Goal: Information Seeking & Learning: Learn about a topic

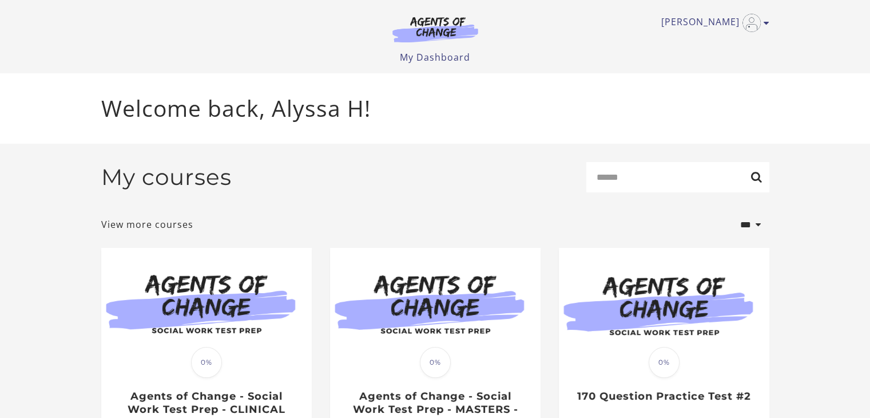
scroll to position [106, 0]
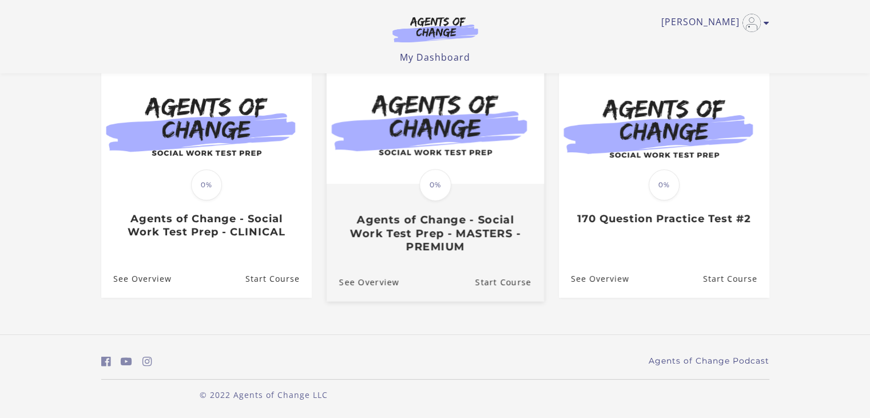
click at [374, 217] on h3 "Agents of Change - Social Work Test Prep - MASTERS - PREMIUM" at bounding box center [435, 233] width 192 height 40
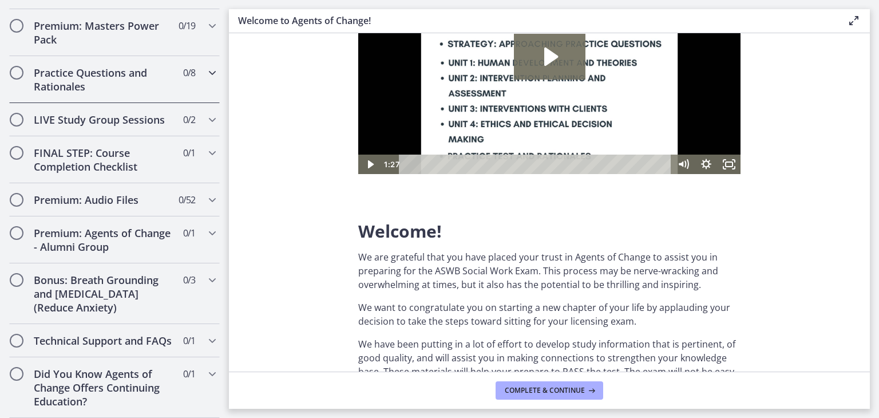
scroll to position [1022, 0]
click at [100, 287] on h2 "Bonus: Breath Grounding and [MEDICAL_DATA] (Reduce Anxiety)" at bounding box center [104, 293] width 140 height 41
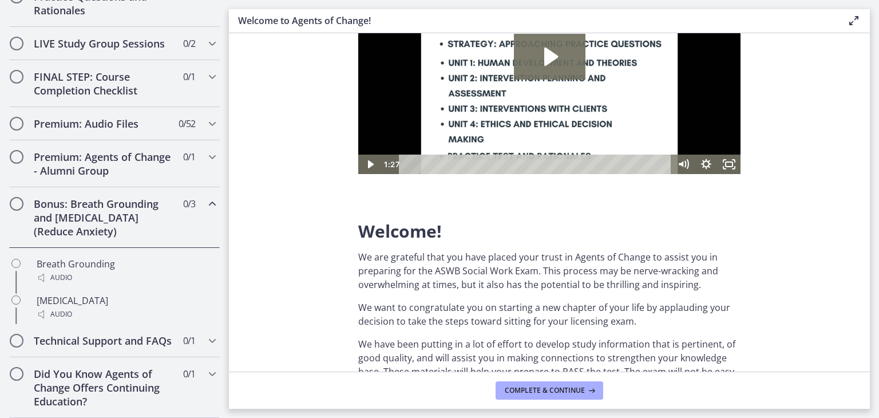
scroll to position [569, 0]
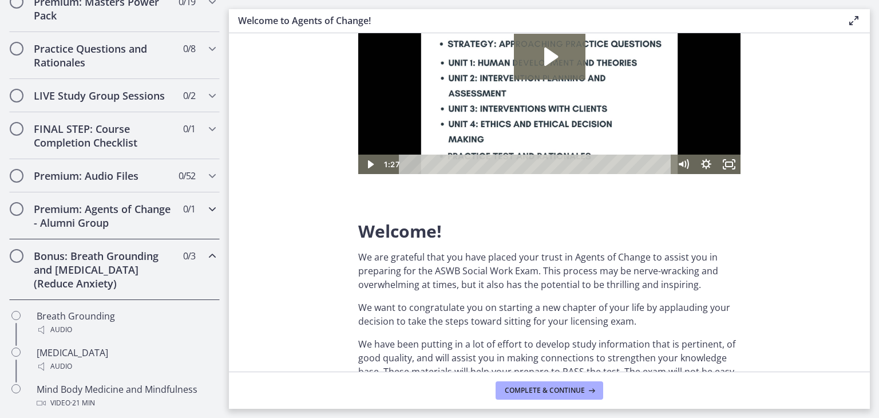
click at [106, 229] on h2 "Premium: Agents of Change - Alumni Group" at bounding box center [104, 215] width 140 height 27
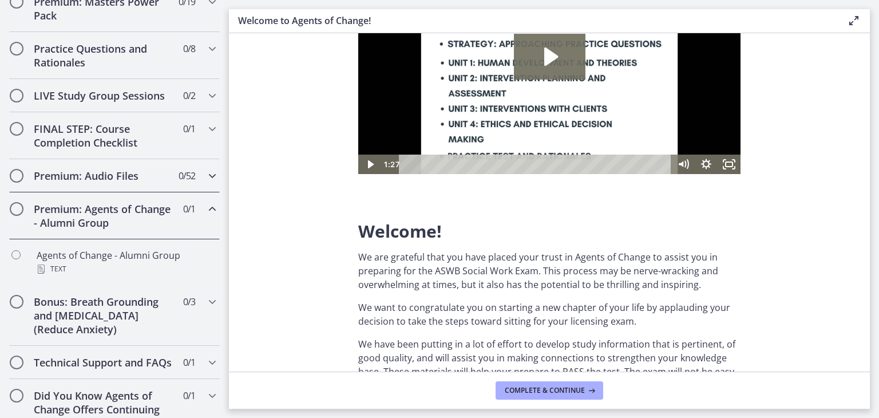
click at [118, 182] on h2 "Premium: Audio Files" at bounding box center [104, 176] width 140 height 14
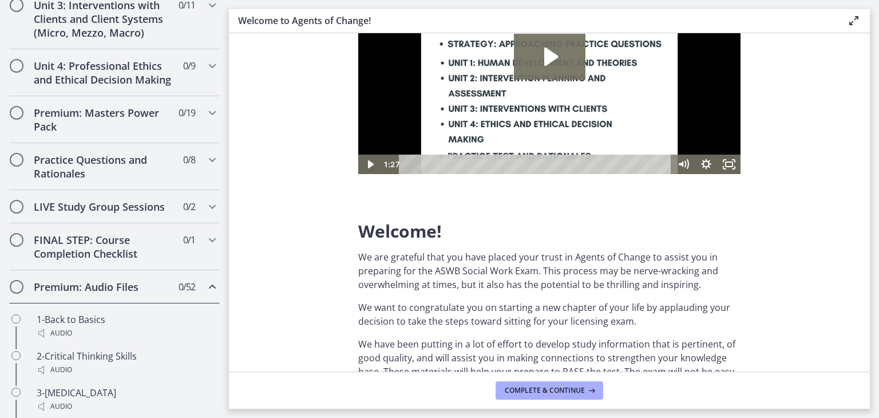
scroll to position [459, 0]
click at [99, 213] on h2 "LIVE Study Group Sessions" at bounding box center [104, 206] width 140 height 14
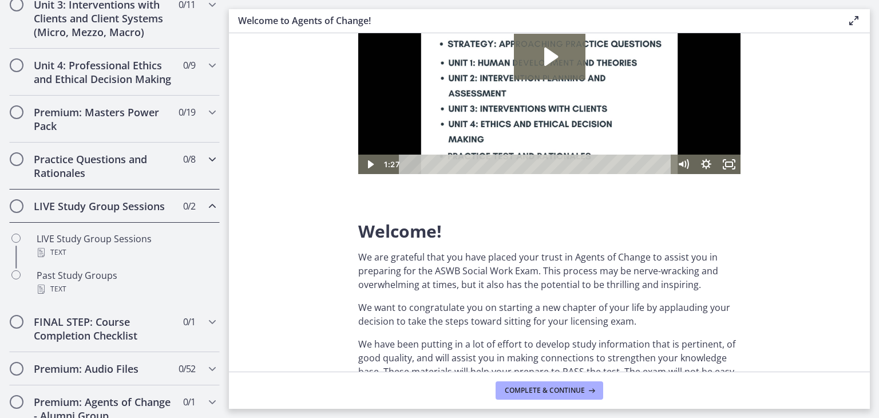
click at [108, 180] on h2 "Practice Questions and Rationales" at bounding box center [104, 165] width 140 height 27
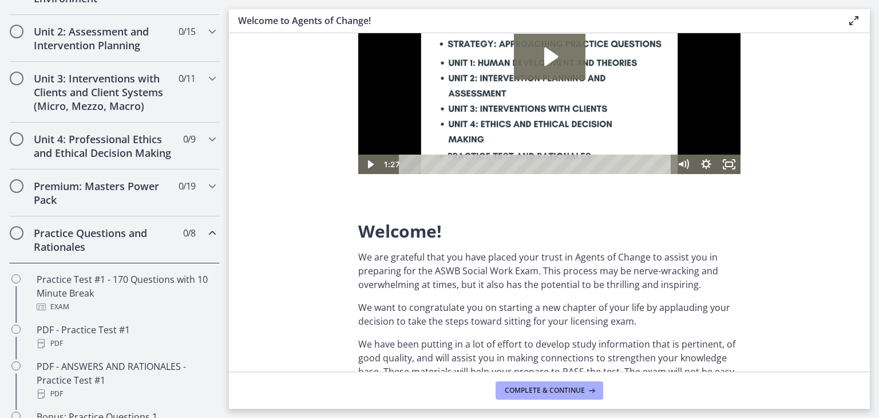
scroll to position [383, 0]
click at [104, 205] on h2 "Premium: Masters Power Pack" at bounding box center [104, 194] width 140 height 27
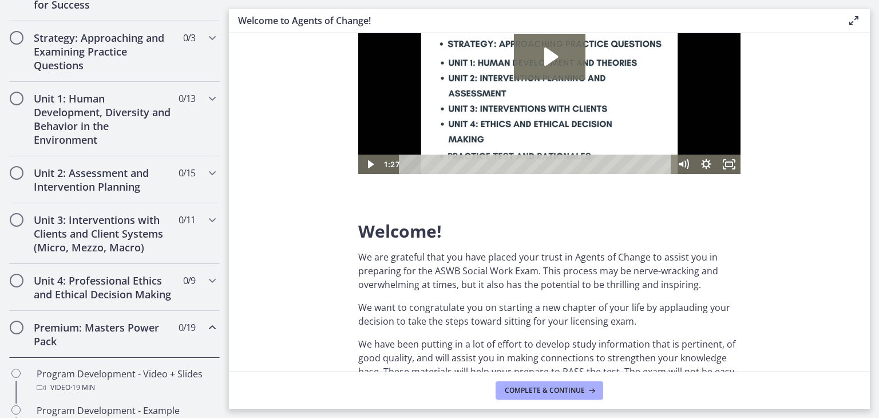
scroll to position [239, 0]
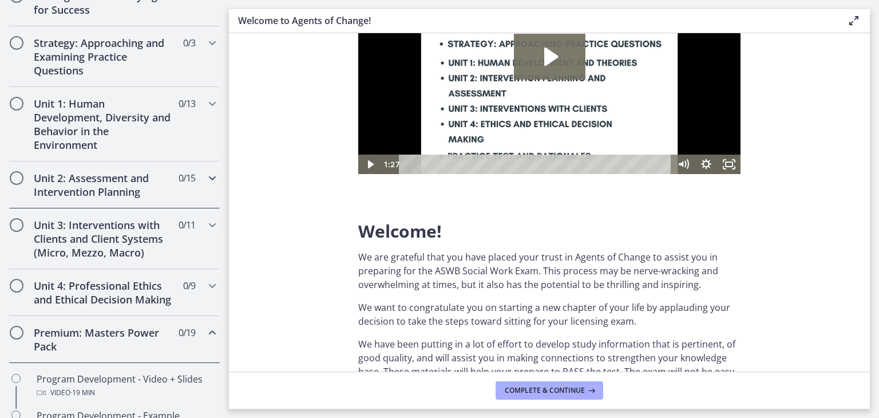
click at [119, 196] on h2 "Unit 2: Assessment and Intervention Planning" at bounding box center [104, 184] width 140 height 27
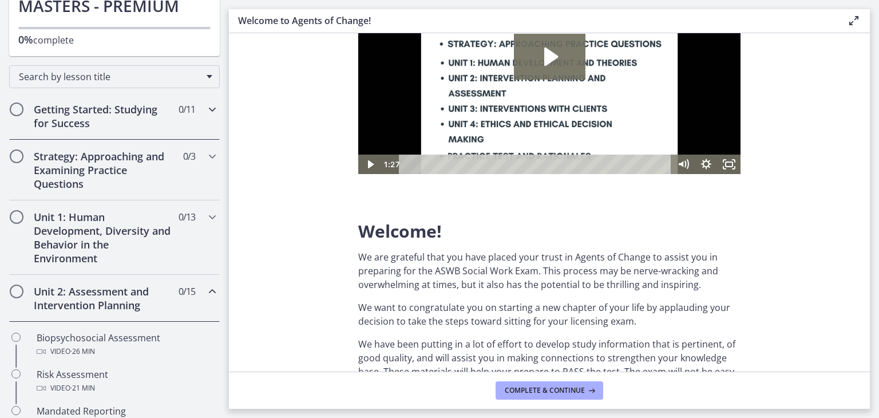
scroll to position [132, 0]
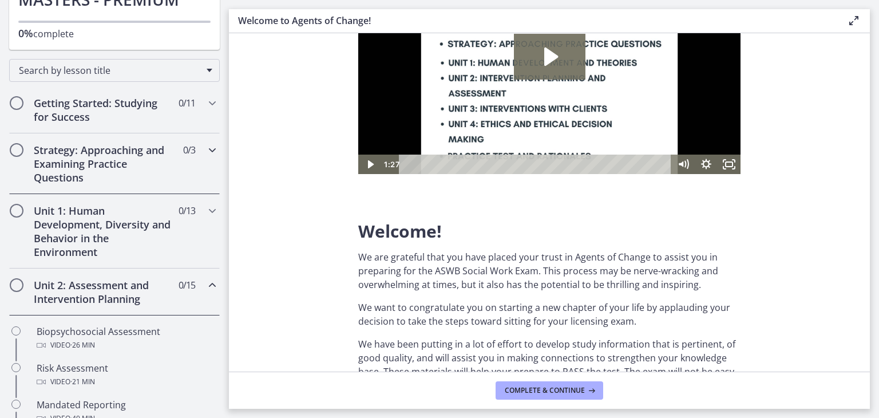
click at [133, 162] on h2 "Strategy: Approaching and Examining Practice Questions" at bounding box center [104, 163] width 140 height 41
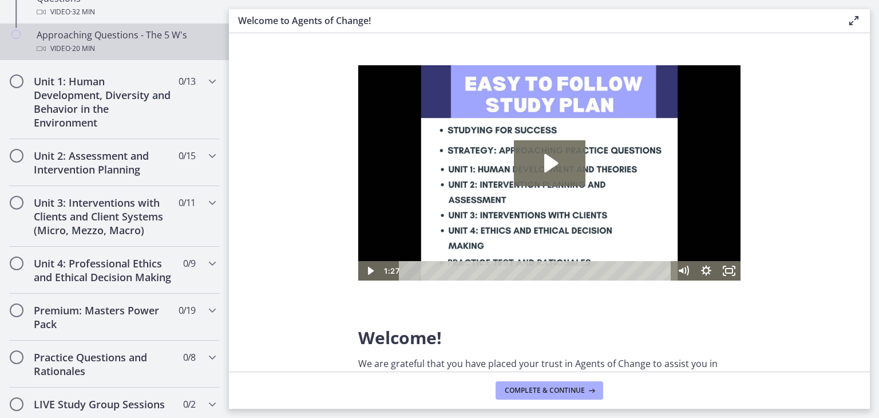
scroll to position [404, 0]
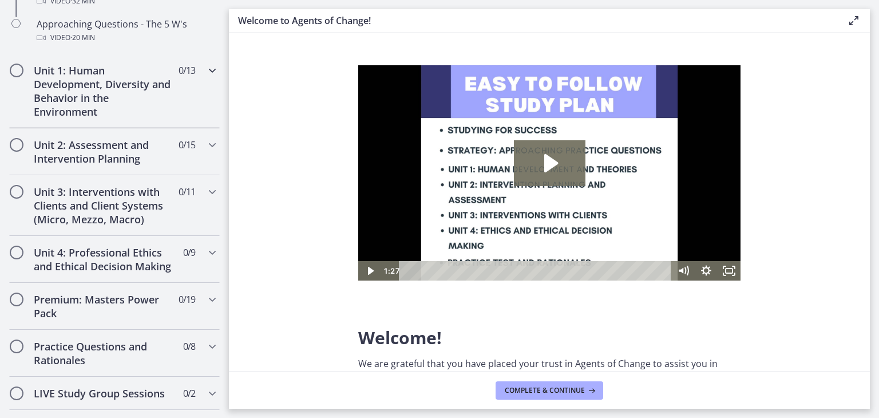
click at [83, 94] on h2 "Unit 1: Human Development, Diversity and Behavior in the Environment" at bounding box center [104, 91] width 140 height 55
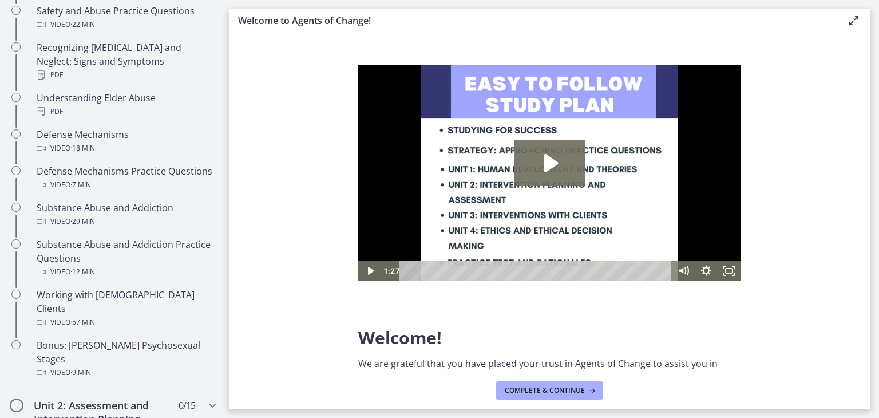
scroll to position [595, 0]
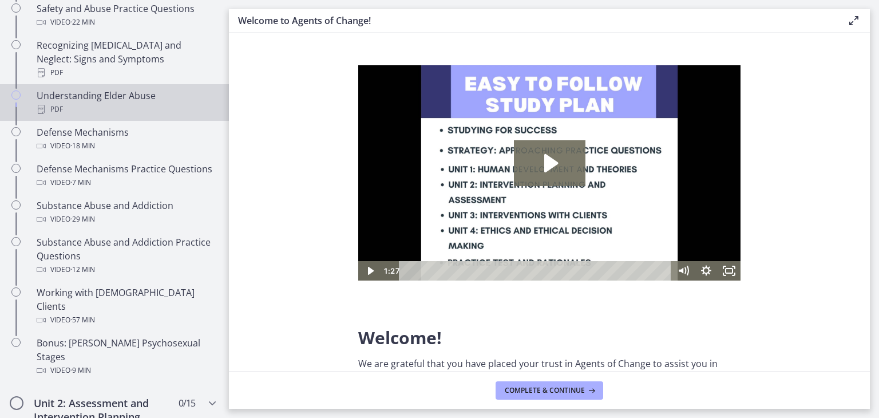
click at [87, 102] on div "PDF" at bounding box center [126, 109] width 178 height 14
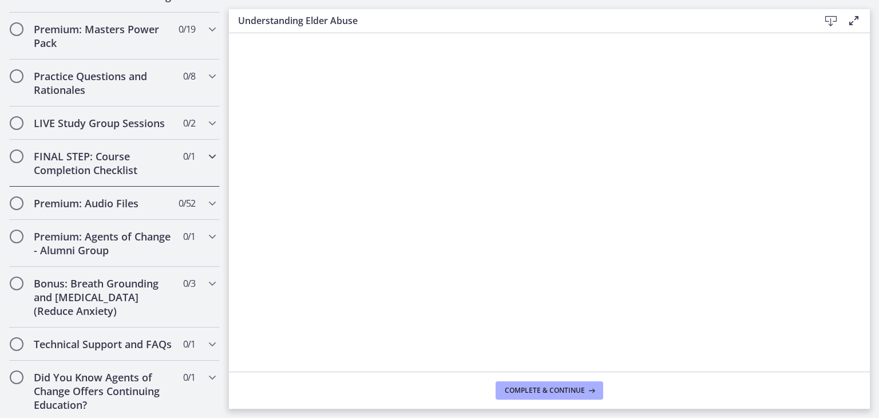
scroll to position [1122, 0]
click at [130, 29] on h2 "Premium: Masters Power Pack" at bounding box center [104, 36] width 140 height 27
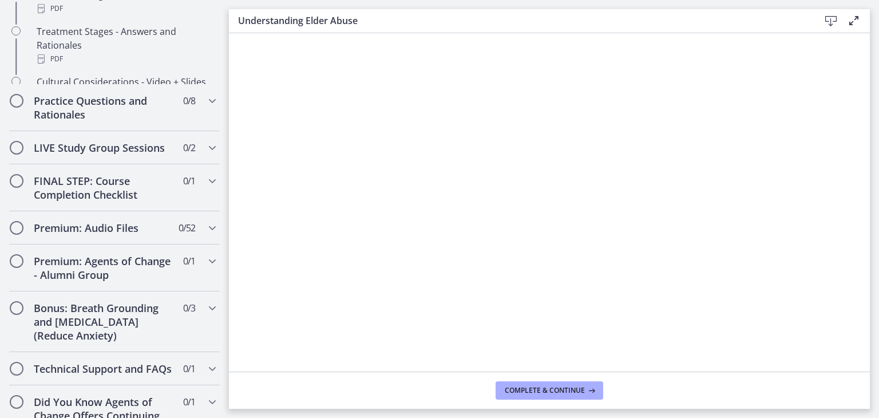
scroll to position [569, 0]
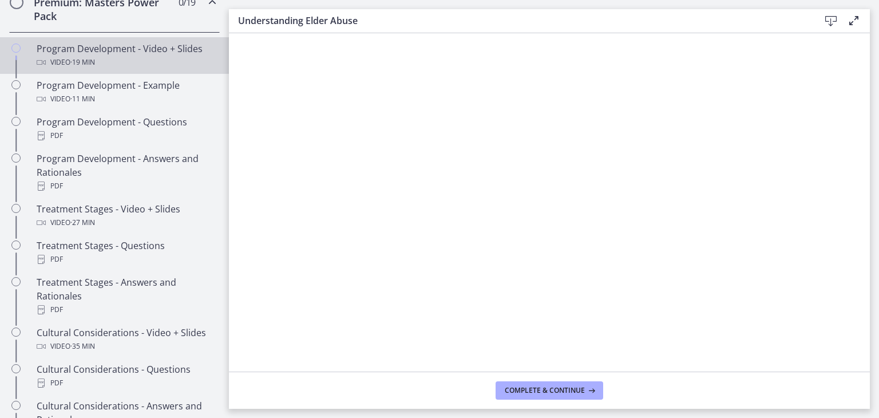
click at [128, 69] on div "Video · 19 min" at bounding box center [126, 62] width 178 height 14
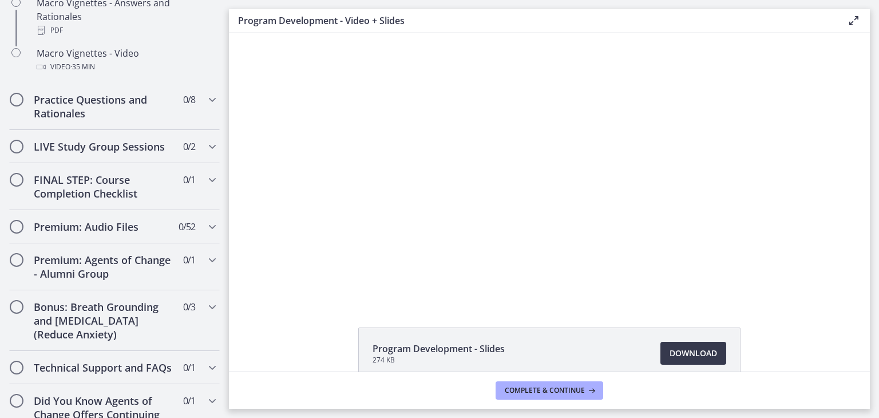
scroll to position [1343, 0]
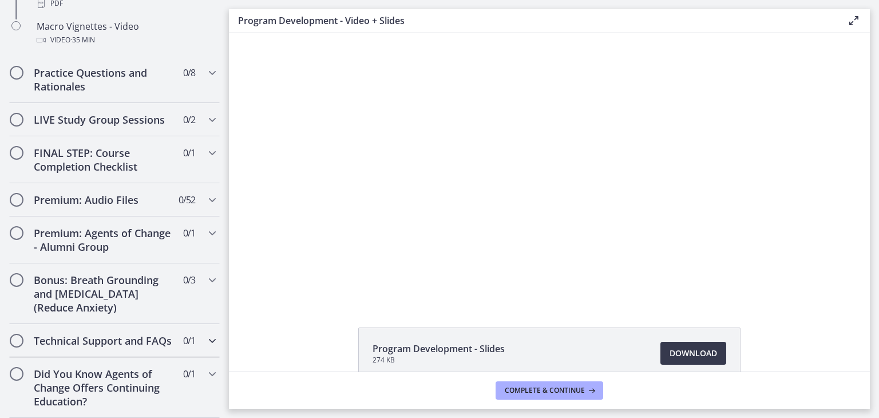
click at [94, 346] on h2 "Technical Support and FAQs" at bounding box center [104, 341] width 140 height 14
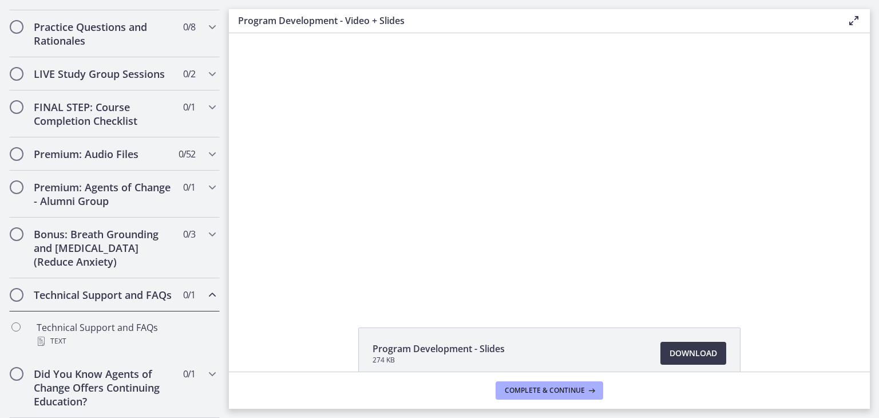
scroll to position [615, 0]
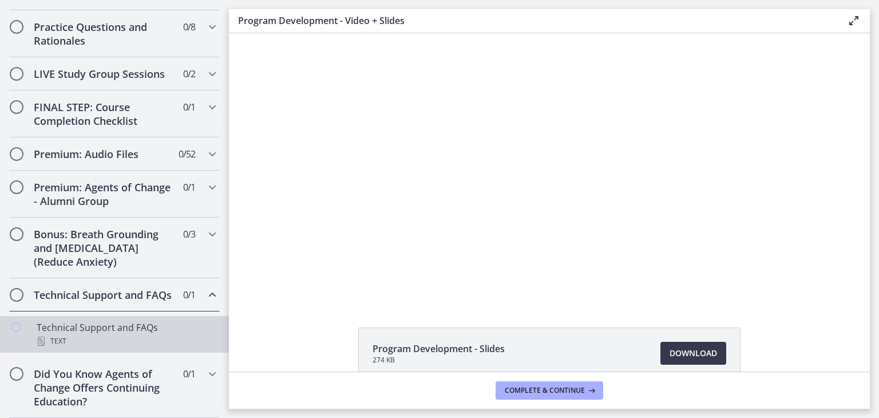
click at [122, 324] on div "Technical Support and FAQs Text" at bounding box center [126, 333] width 178 height 27
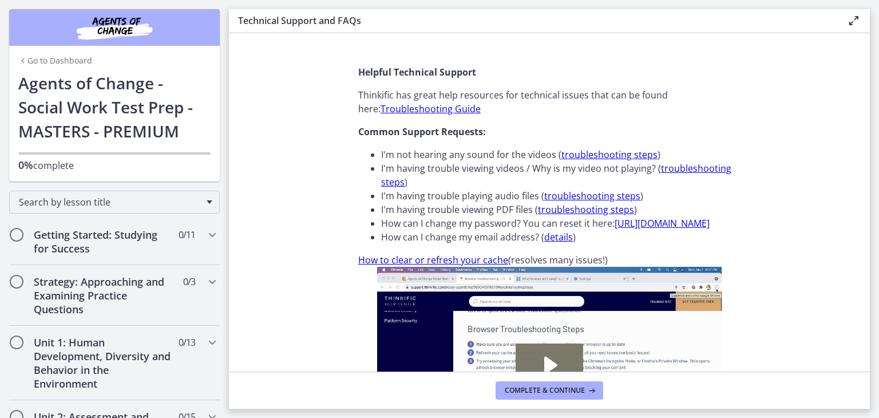
click at [46, 63] on link "Go to Dashboard" at bounding box center [55, 60] width 74 height 11
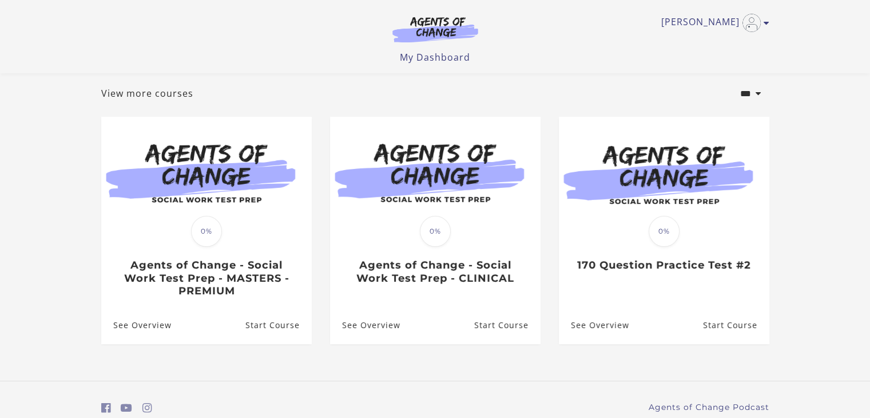
scroll to position [57, 0]
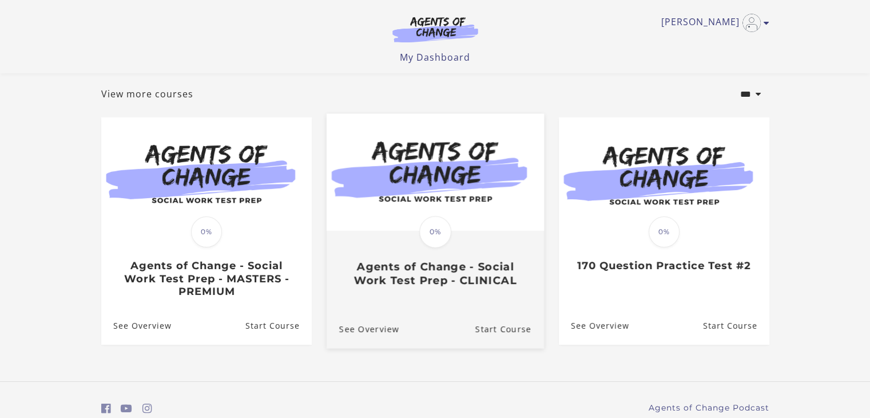
click at [386, 231] on img at bounding box center [434, 172] width 217 height 117
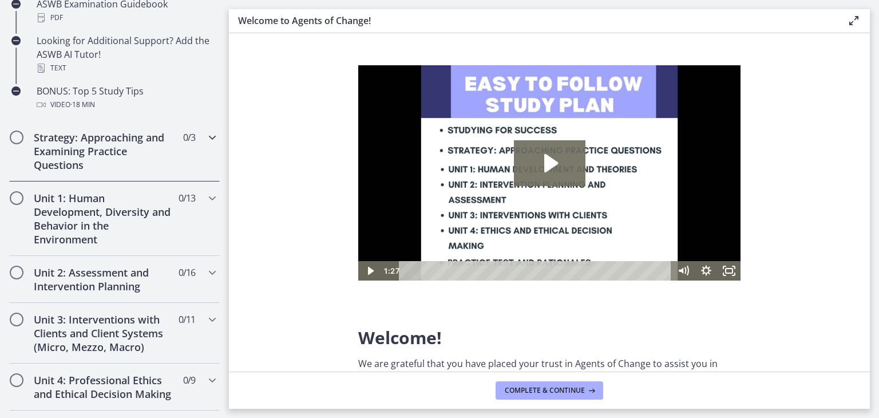
scroll to position [596, 0]
click at [140, 145] on h2 "Strategy: Approaching and Examining Practice Questions" at bounding box center [104, 152] width 140 height 41
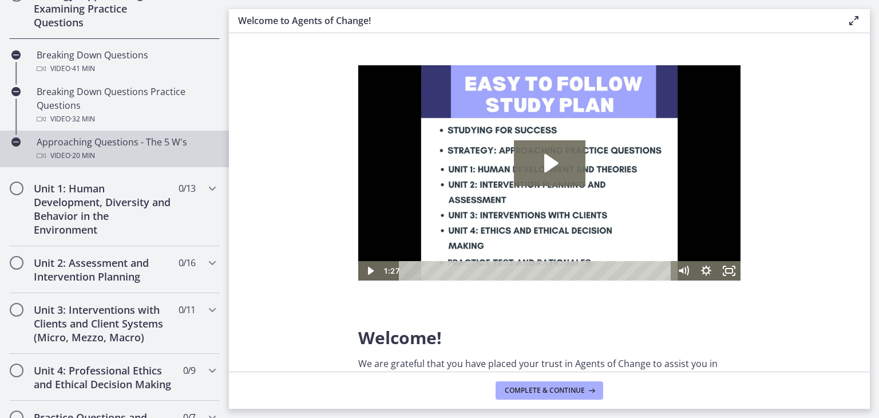
scroll to position [288, 0]
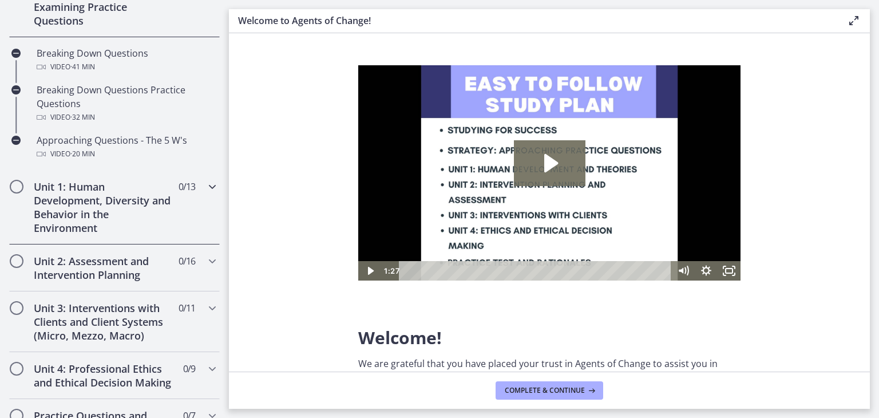
click at [103, 223] on h2 "Unit 1: Human Development, Diversity and Behavior in the Environment" at bounding box center [104, 207] width 140 height 55
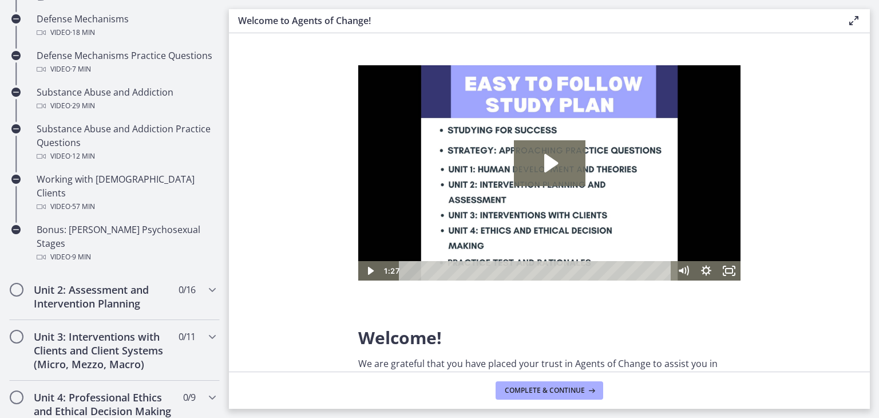
scroll to position [709, 0]
click at [82, 282] on h2 "Unit 2: Assessment and Intervention Planning" at bounding box center [104, 295] width 140 height 27
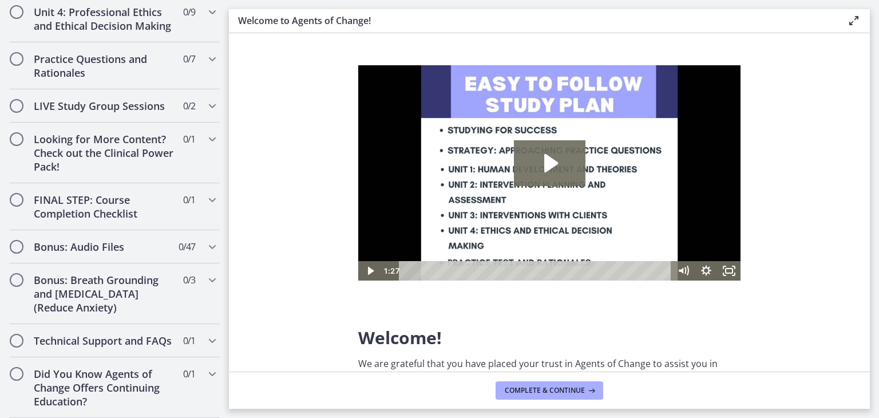
scroll to position [1142, 0]
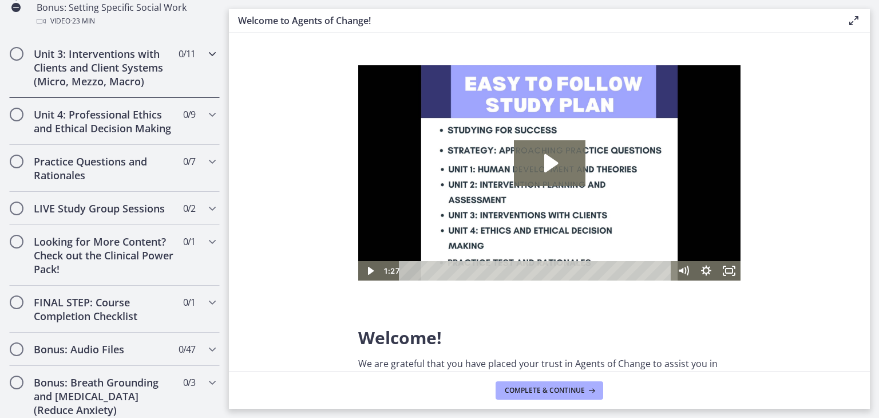
click at [136, 63] on h2 "Unit 3: Interventions with Clients and Client Systems (Micro, Mezzo, Macro)" at bounding box center [104, 67] width 140 height 41
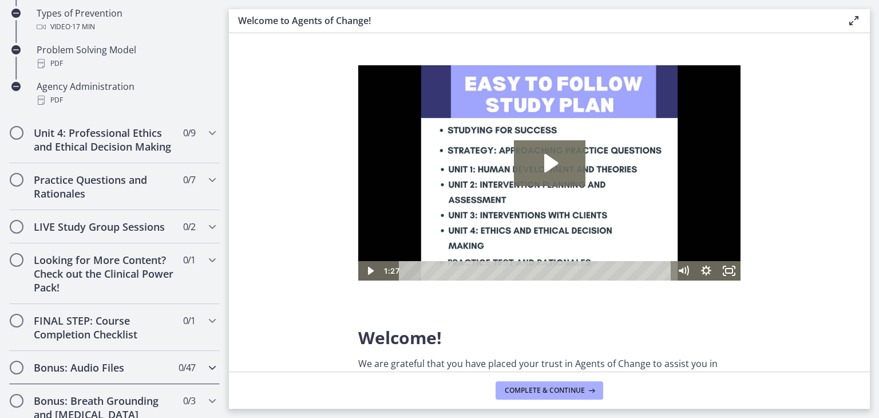
scroll to position [975, 0]
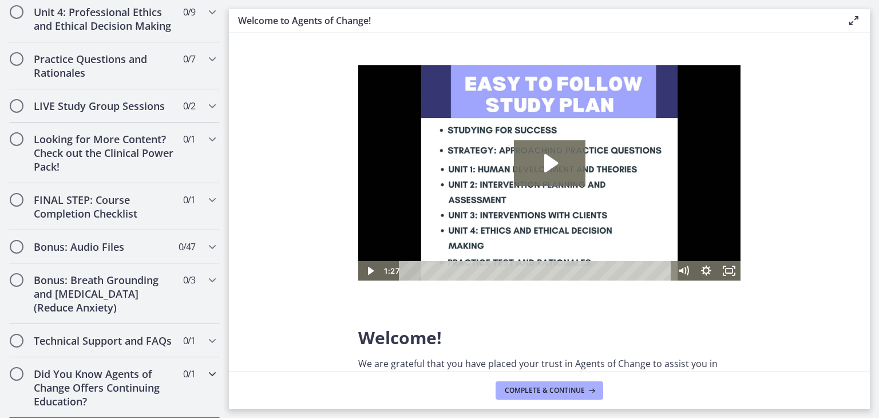
click at [138, 386] on h2 "Did You Know Agents of Change Offers Continuing Education?" at bounding box center [104, 387] width 140 height 41
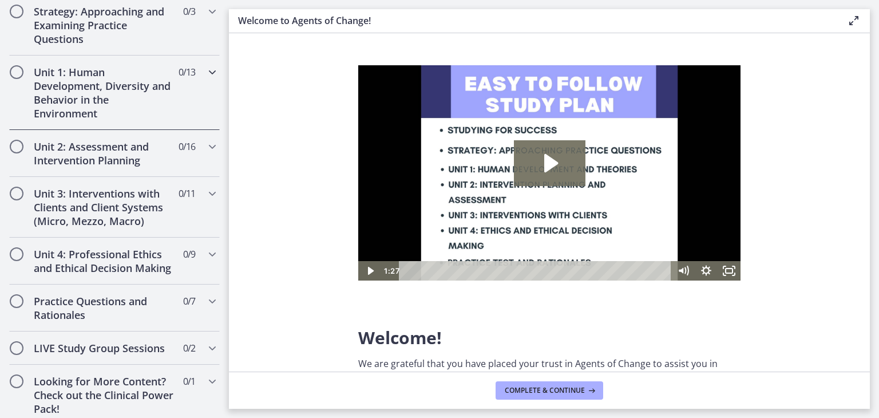
scroll to position [0, 0]
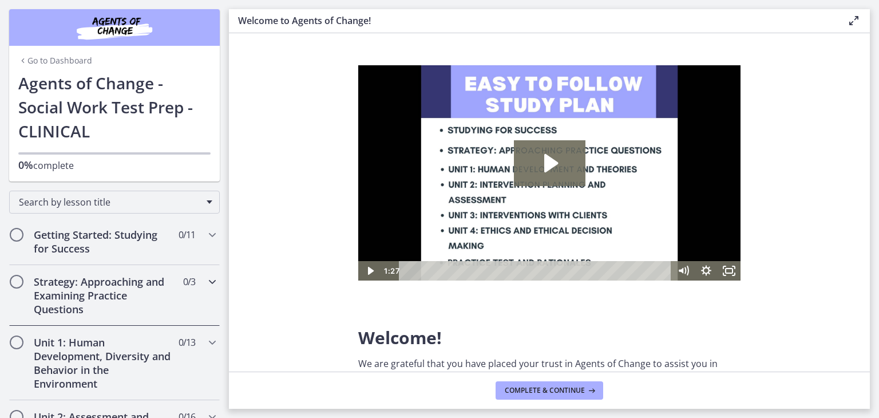
click at [121, 307] on h2 "Strategy: Approaching and Examining Practice Questions" at bounding box center [104, 295] width 140 height 41
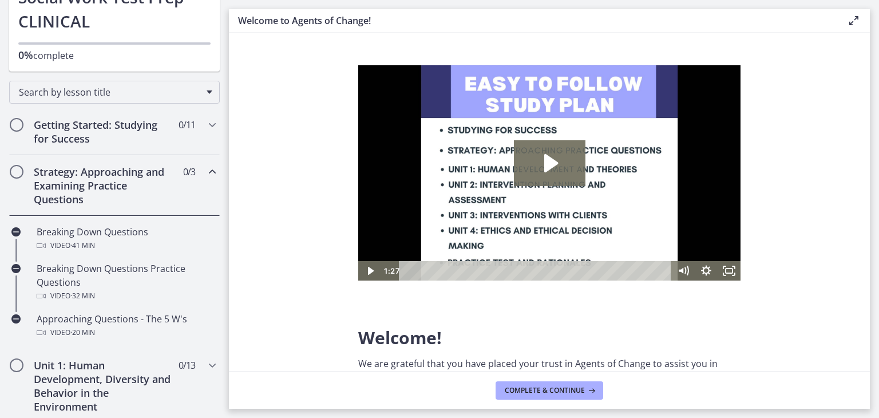
scroll to position [112, 0]
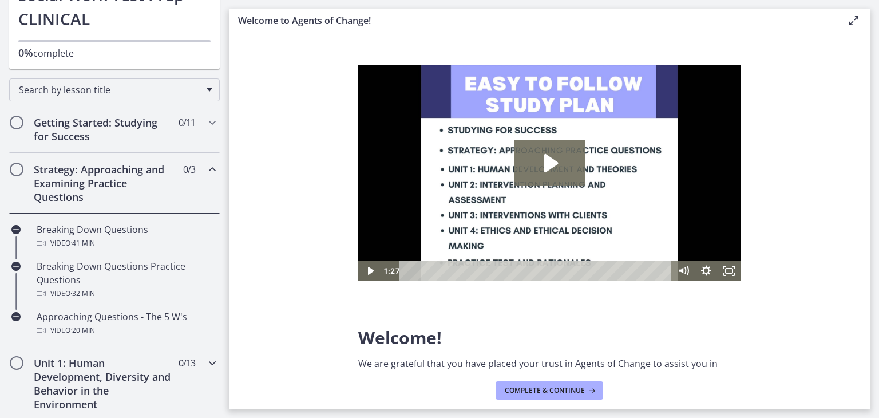
click at [110, 390] on h2 "Unit 1: Human Development, Diversity and Behavior in the Environment" at bounding box center [104, 383] width 140 height 55
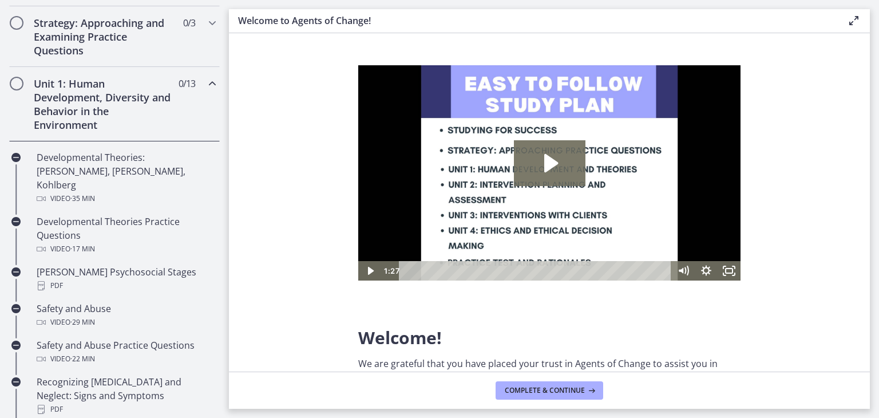
scroll to position [260, 0]
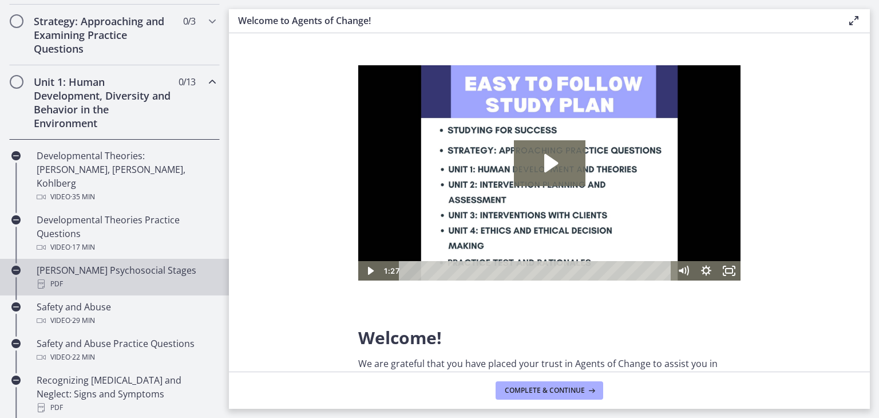
click at [118, 263] on div "Erikson's Psychosocial Stages PDF" at bounding box center [126, 276] width 178 height 27
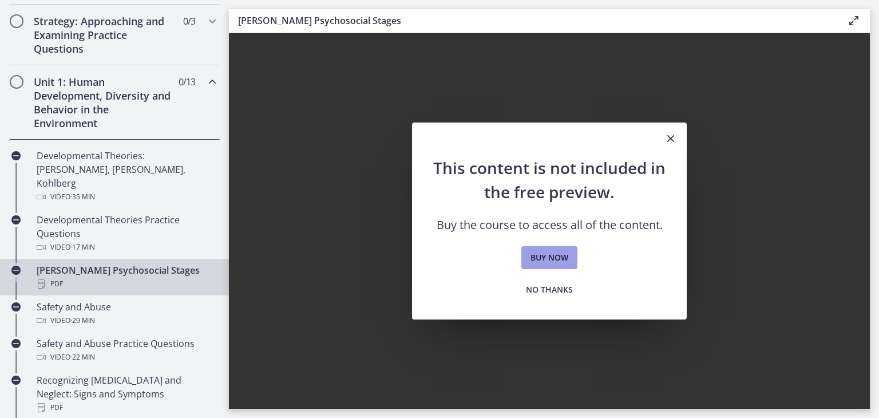
click at [531, 253] on span "Buy now" at bounding box center [549, 258] width 38 height 14
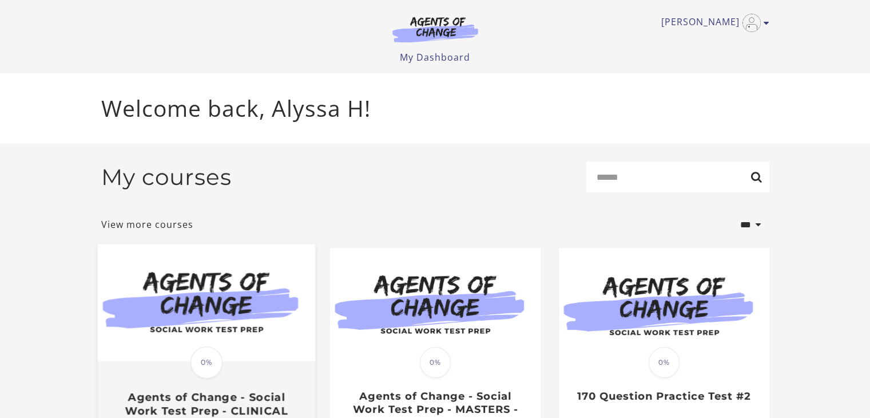
scroll to position [106, 0]
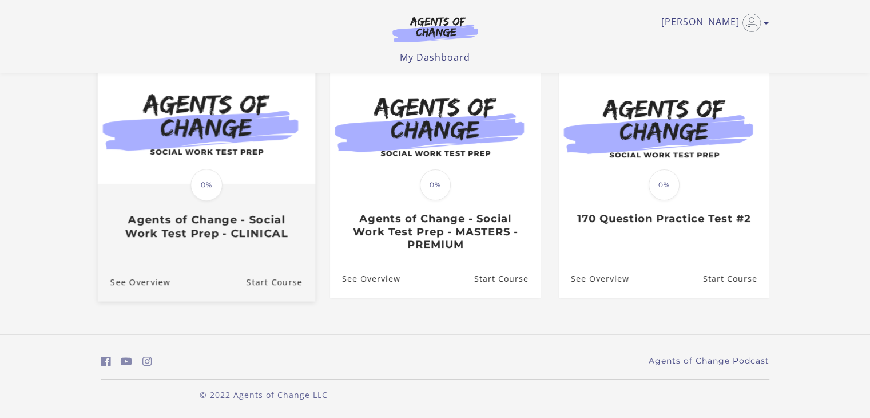
click at [240, 251] on div "Translation missing: en.liquid.partials.dashboard_course_card.progress_descript…" at bounding box center [205, 184] width 217 height 235
click at [201, 204] on div "Translation missing: en.liquid.partials.dashboard_course_card.progress_descript…" at bounding box center [205, 212] width 217 height 55
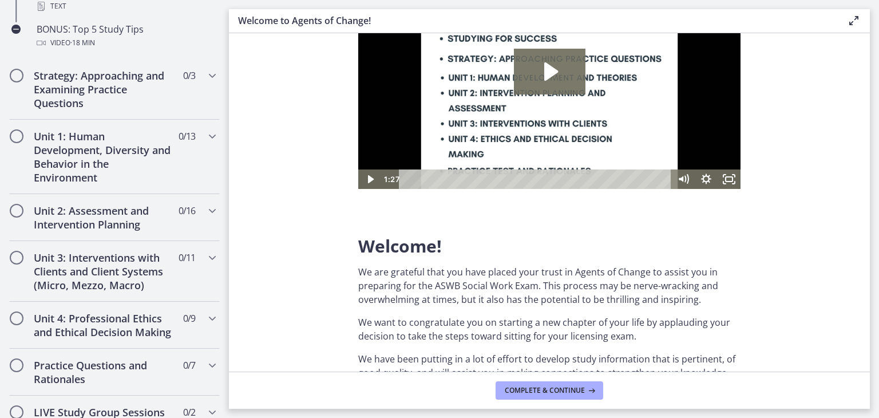
scroll to position [662, 0]
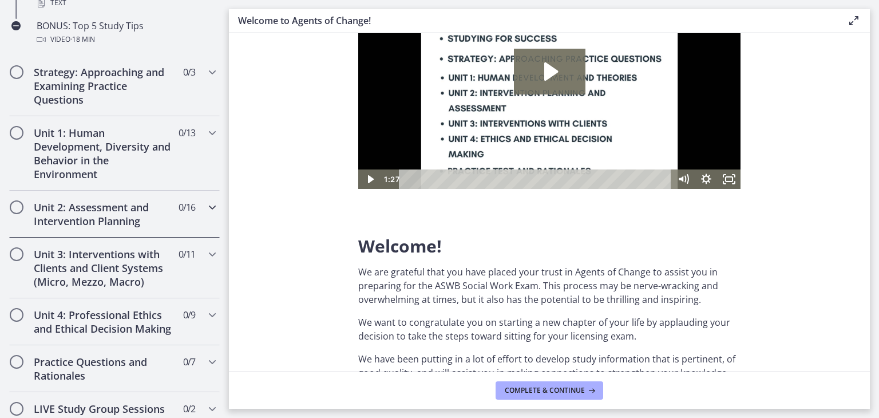
click at [103, 203] on h2 "Unit 2: Assessment and Intervention Planning" at bounding box center [104, 213] width 140 height 27
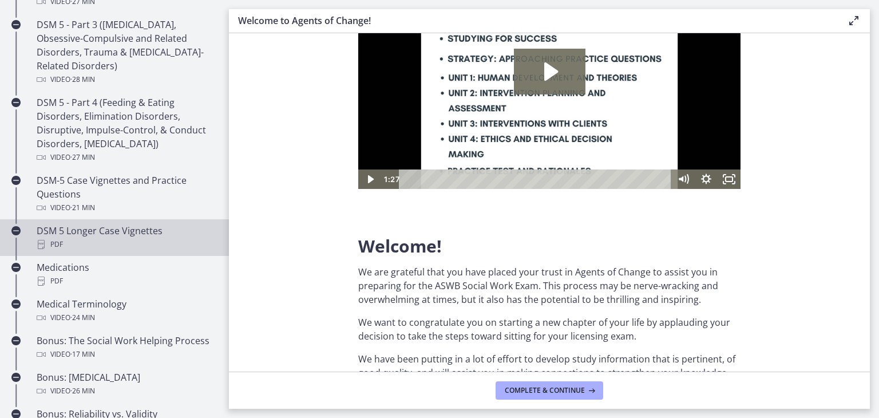
click at [134, 229] on div "DSM 5 Longer Case Vignettes PDF" at bounding box center [126, 237] width 178 height 27
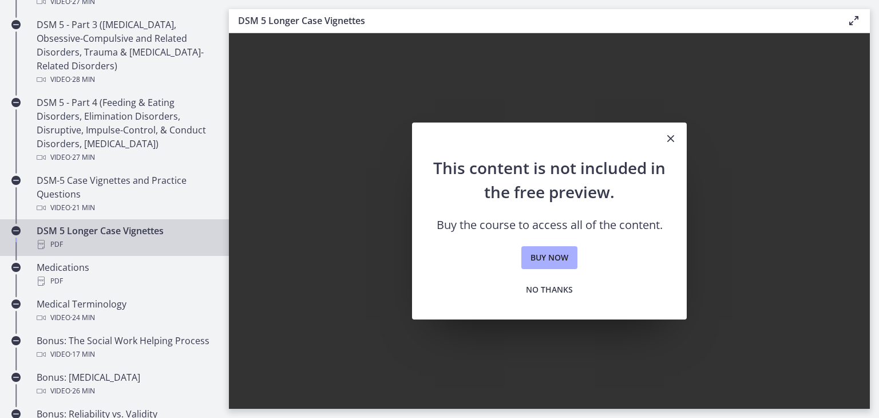
click at [672, 137] on icon "Close" at bounding box center [671, 139] width 14 height 14
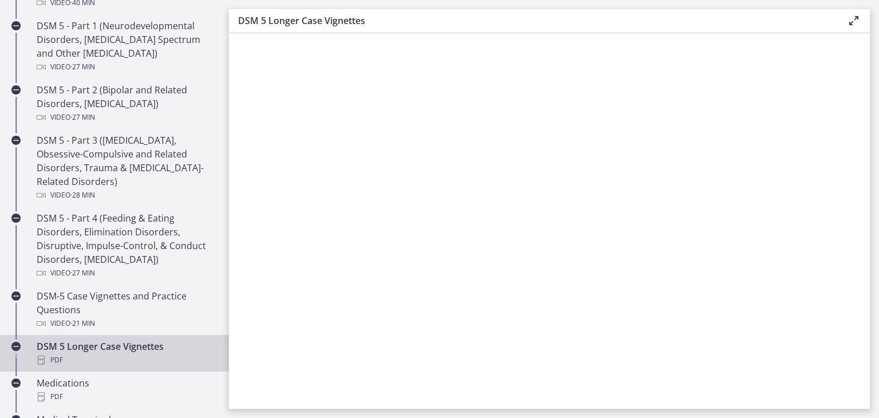
scroll to position [546, 0]
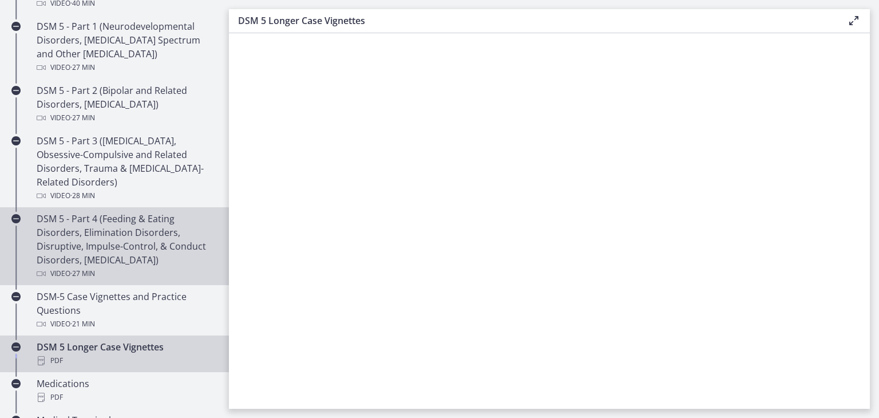
click at [131, 253] on div "DSM 5 - Part 4 (Feeding & Eating Disorders, Elimination Disorders, Disruptive, …" at bounding box center [126, 246] width 178 height 69
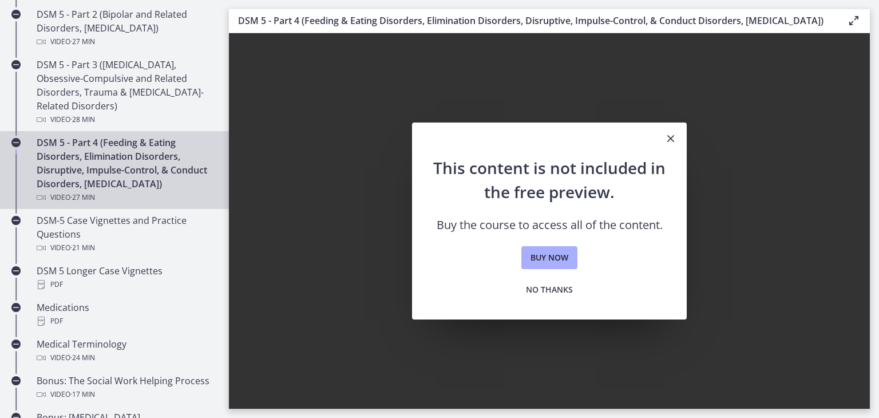
scroll to position [624, 0]
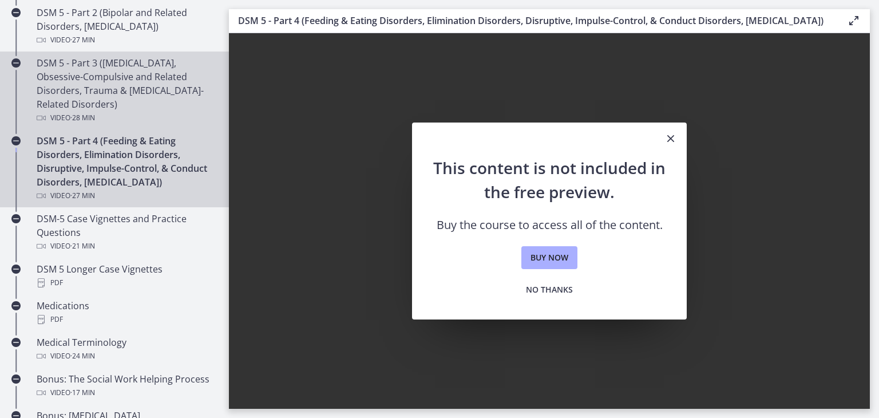
click at [126, 92] on div "DSM 5 - Part 3 (Anxiety Disorders, Obsessive-Compulsive and Related Disorders, …" at bounding box center [126, 90] width 178 height 69
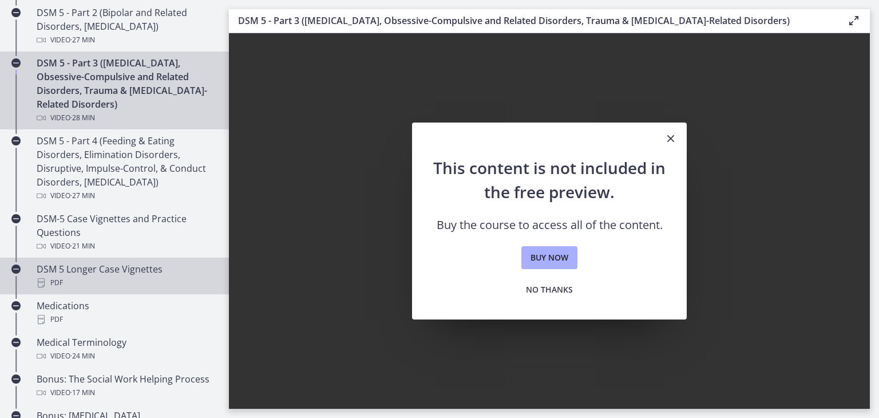
click at [110, 266] on div "DSM 5 Longer Case Vignettes PDF" at bounding box center [126, 275] width 178 height 27
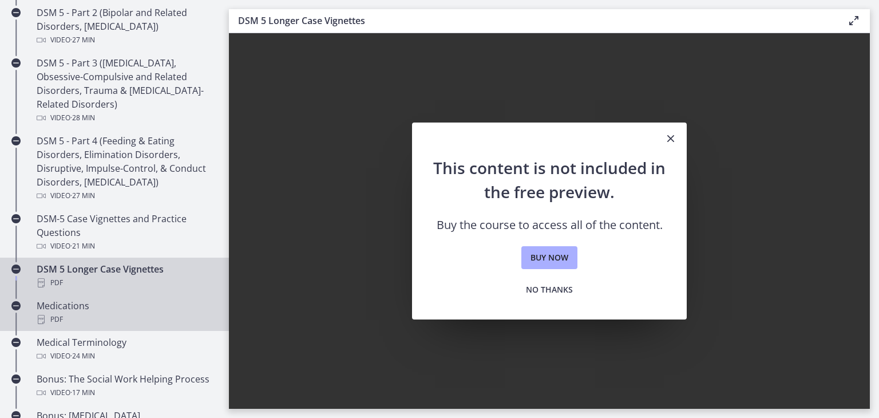
click at [103, 315] on div "PDF" at bounding box center [126, 319] width 178 height 14
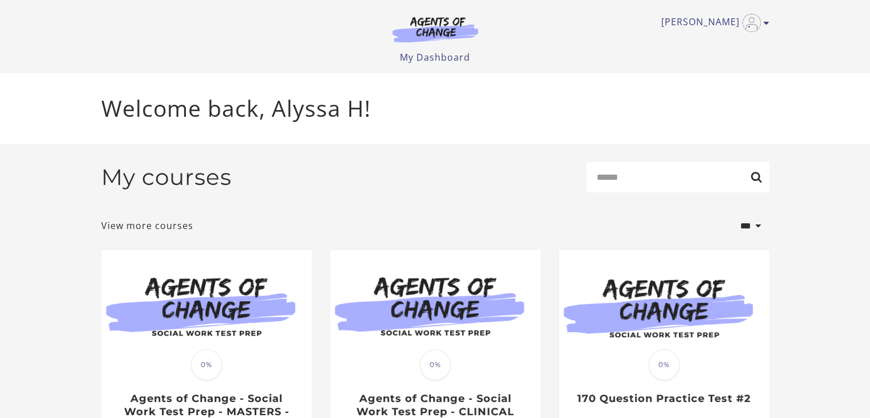
scroll to position [108, 0]
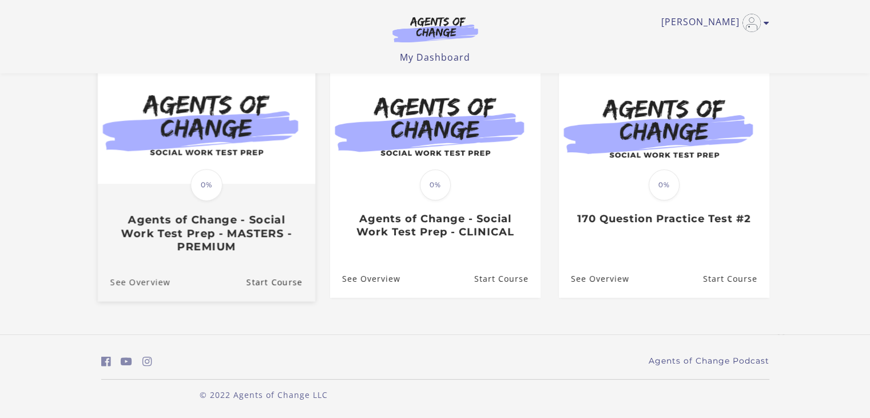
click at [161, 280] on link "See Overview" at bounding box center [133, 282] width 73 height 38
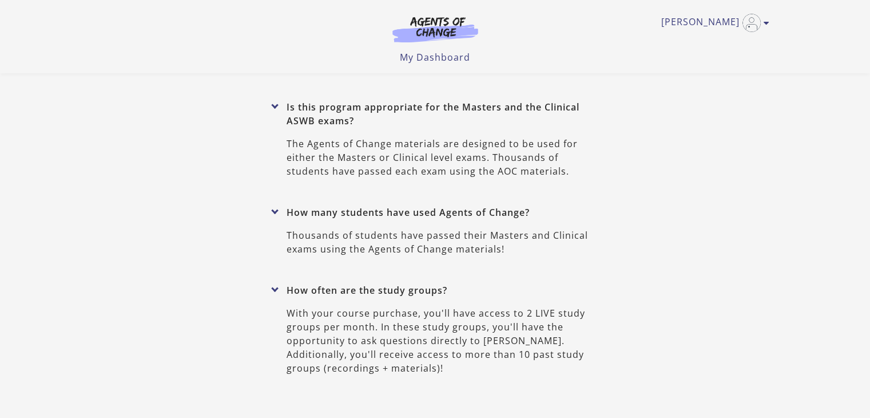
scroll to position [5276, 0]
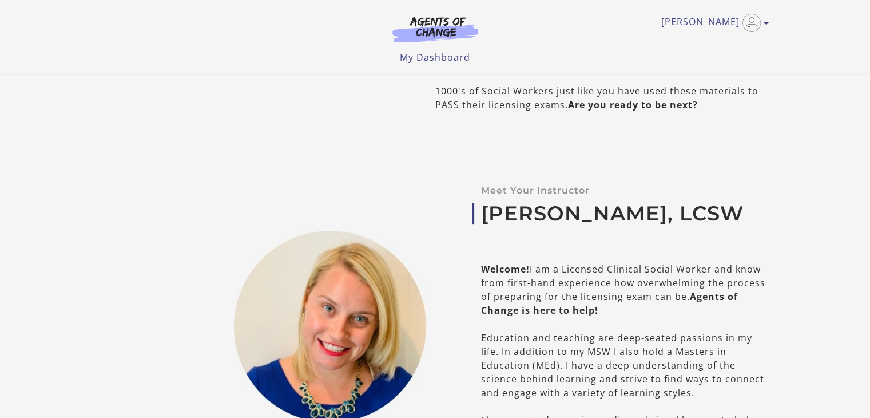
scroll to position [402, 0]
